Goal: Task Accomplishment & Management: Manage account settings

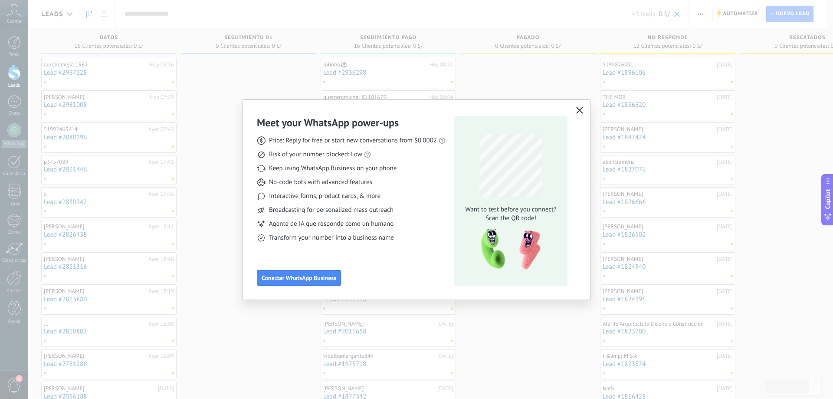
click at [578, 110] on icon "button" at bounding box center [579, 110] width 7 height 7
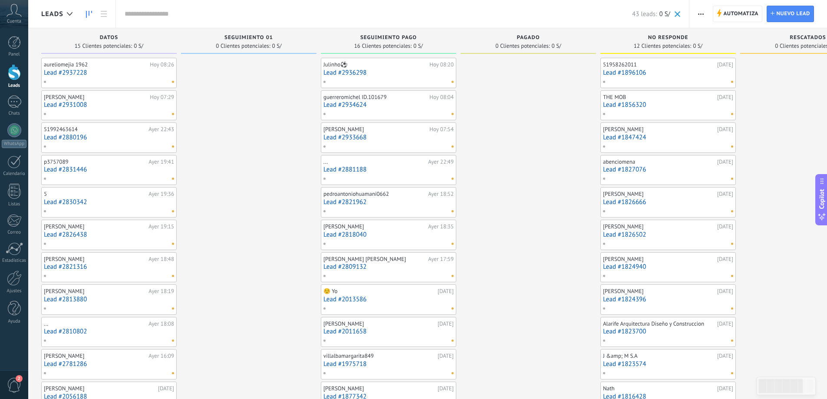
click at [198, 18] on input "text" at bounding box center [378, 14] width 507 height 9
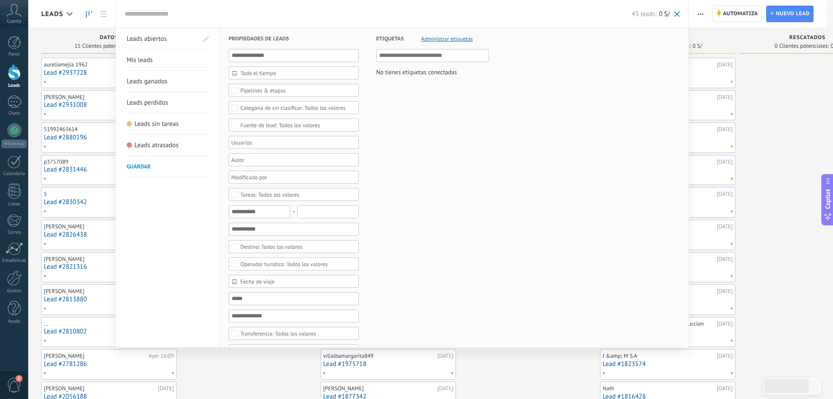
click at [252, 74] on span "Todo el tiempo" at bounding box center [297, 73] width 114 height 7
click at [251, 129] on li "Hoy" at bounding box center [293, 127] width 129 height 13
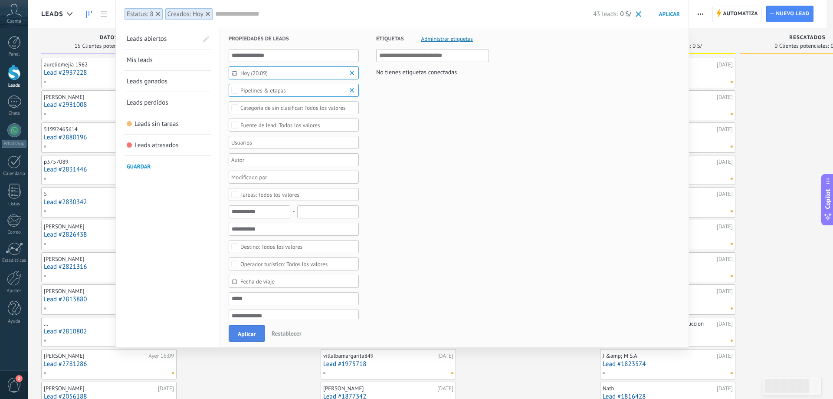
click at [240, 326] on button "Aplicar" at bounding box center [247, 333] width 36 height 16
